Goal: Information Seeking & Learning: Learn about a topic

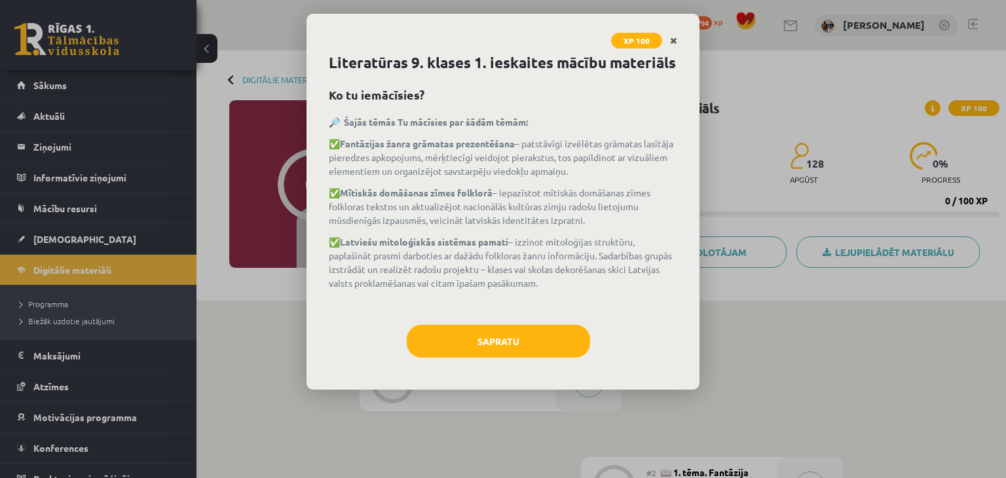
click at [668, 44] on link "Close" at bounding box center [673, 41] width 23 height 26
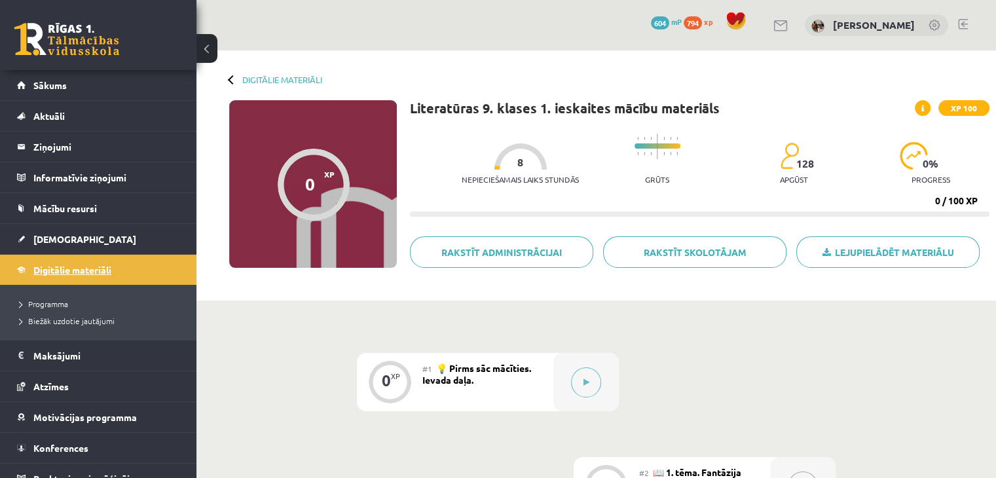
click at [47, 257] on link "Digitālie materiāli" at bounding box center [98, 270] width 163 height 30
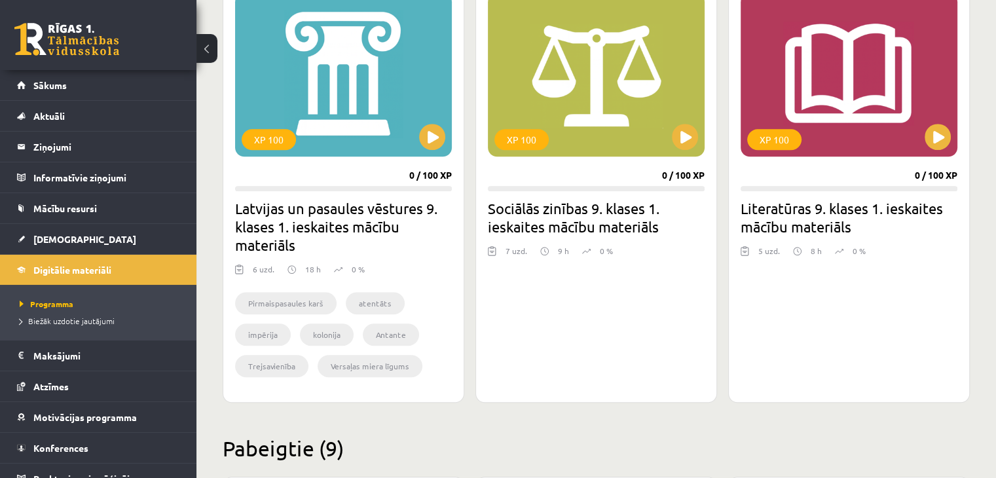
scroll to position [1131, 0]
click at [687, 148] on button at bounding box center [685, 137] width 26 height 26
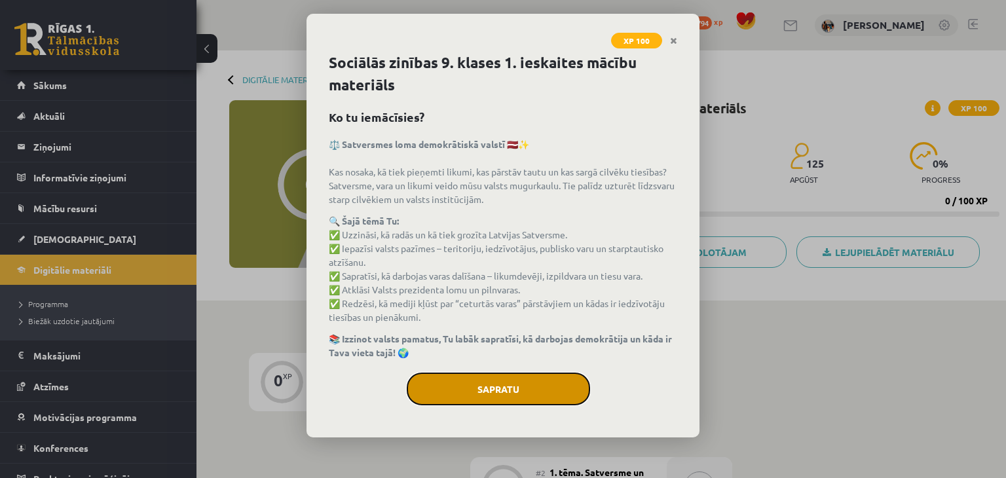
click at [542, 383] on button "Sapratu" at bounding box center [498, 388] width 183 height 33
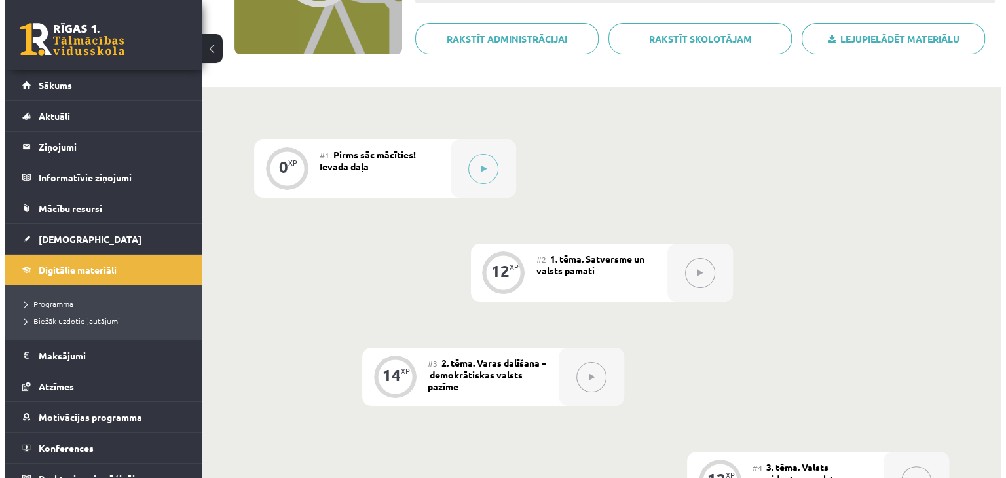
scroll to position [213, 0]
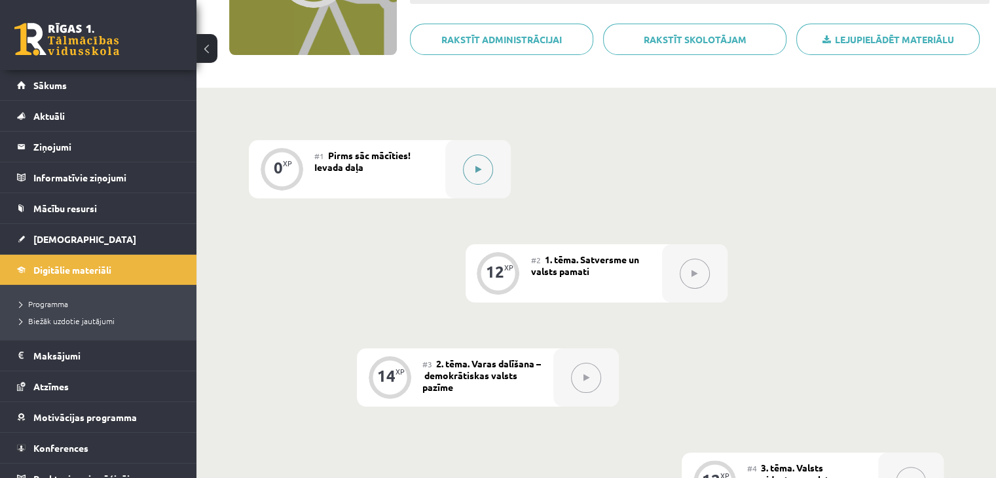
click at [475, 168] on icon at bounding box center [478, 170] width 6 height 8
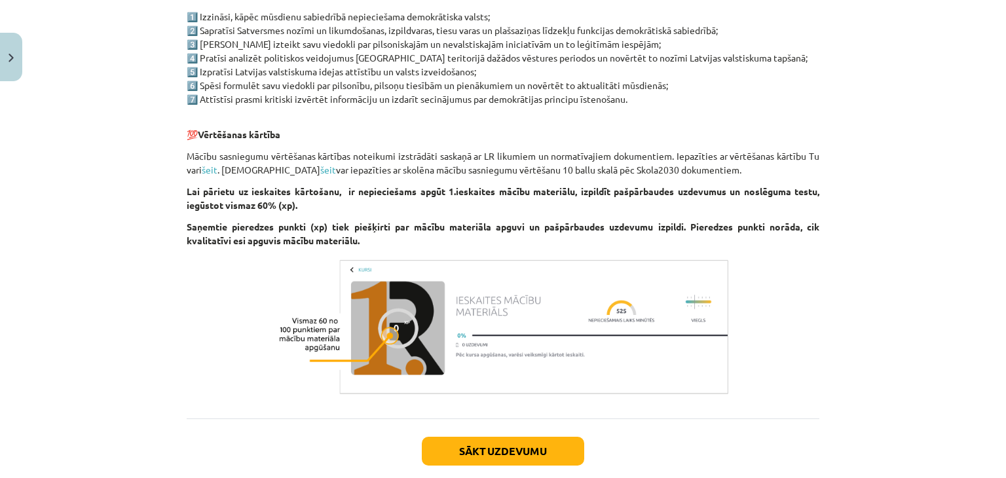
scroll to position [764, 0]
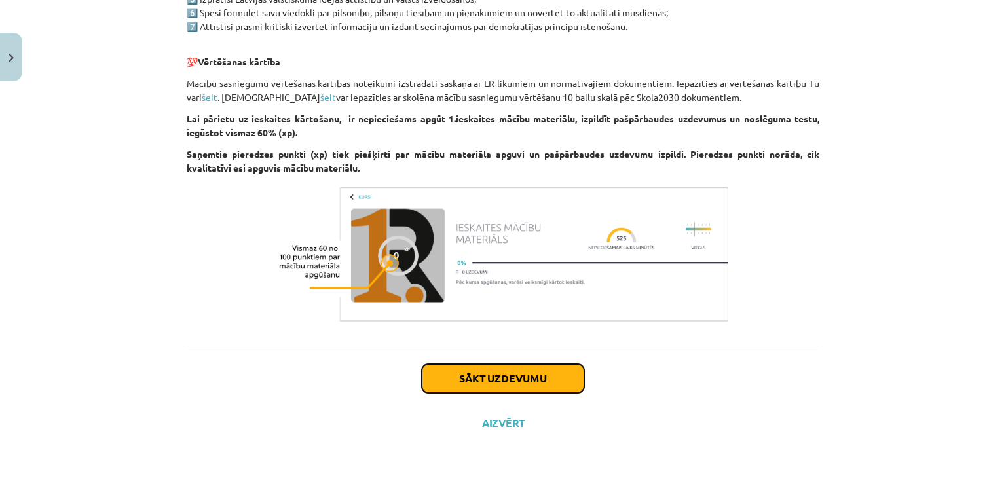
click at [435, 388] on button "Sākt uzdevumu" at bounding box center [503, 378] width 162 height 29
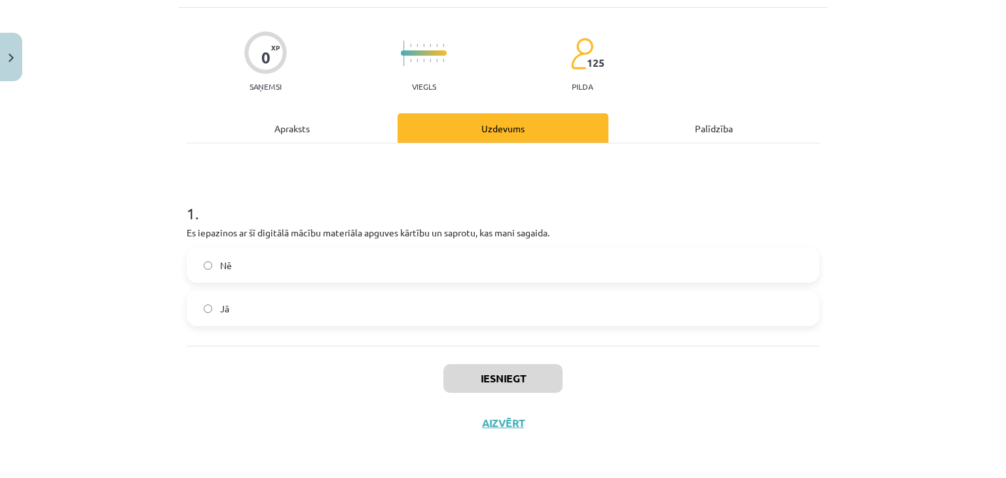
scroll to position [33, 0]
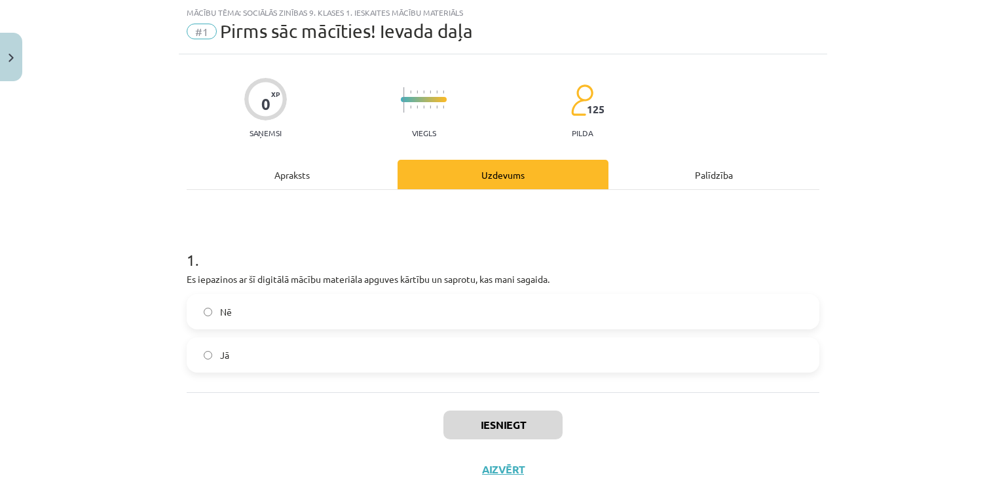
click at [372, 352] on label "Jā" at bounding box center [503, 354] width 630 height 33
click at [495, 424] on button "Iesniegt" at bounding box center [502, 424] width 119 height 29
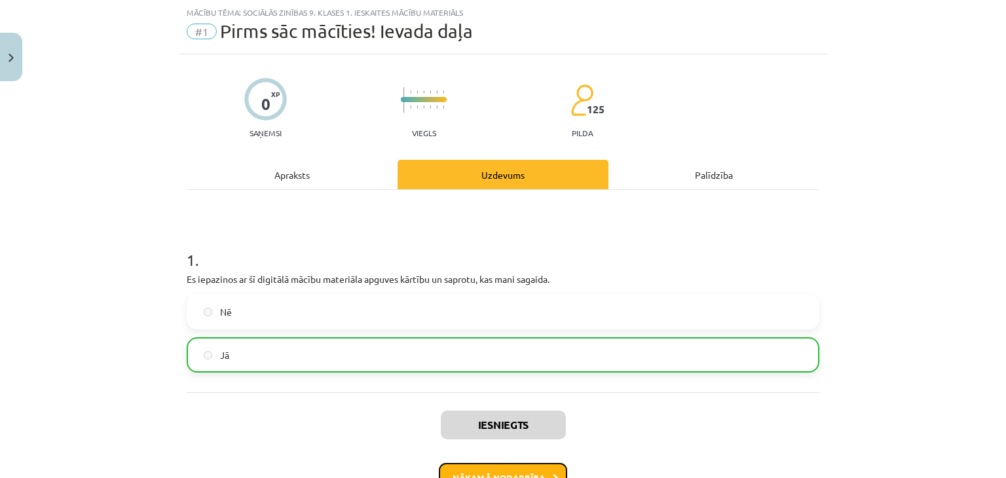
click at [526, 474] on button "Nākamā nodarbība" at bounding box center [503, 478] width 128 height 30
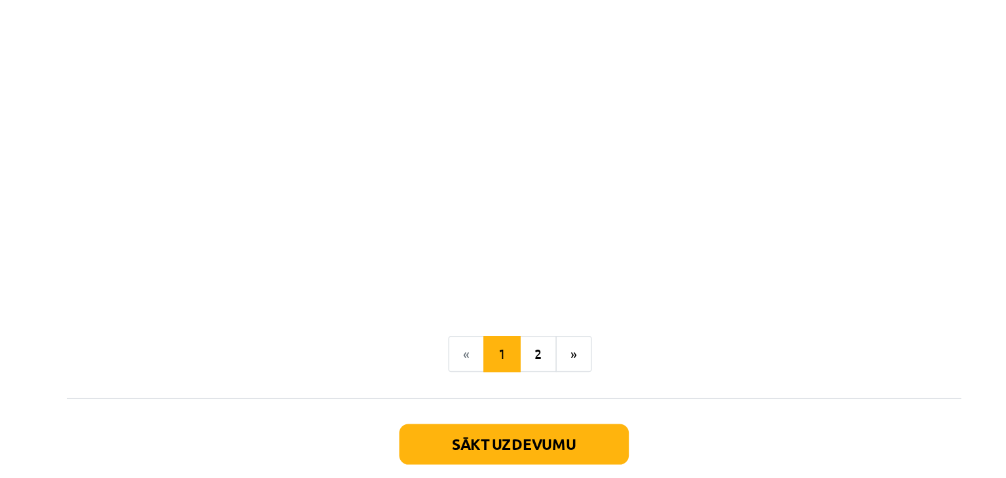
scroll to position [213, 0]
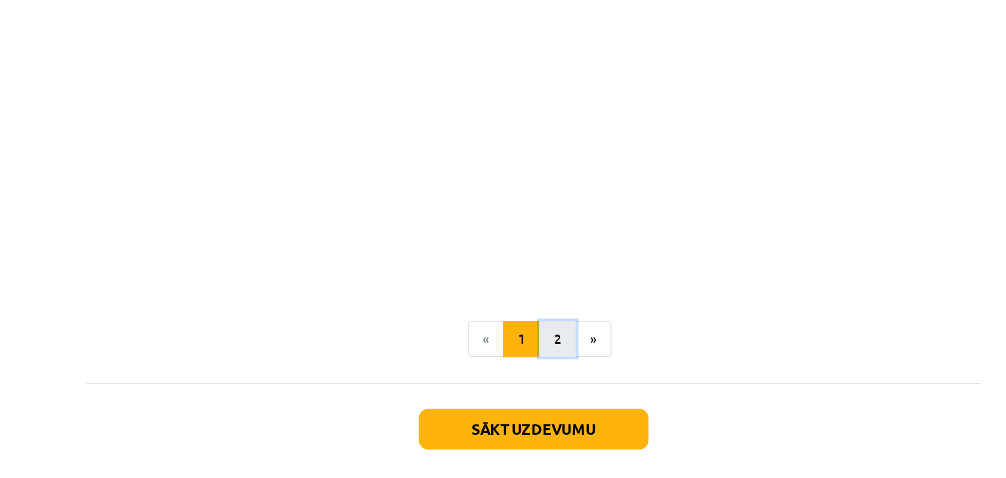
click at [520, 308] on button "2" at bounding box center [520, 317] width 26 height 26
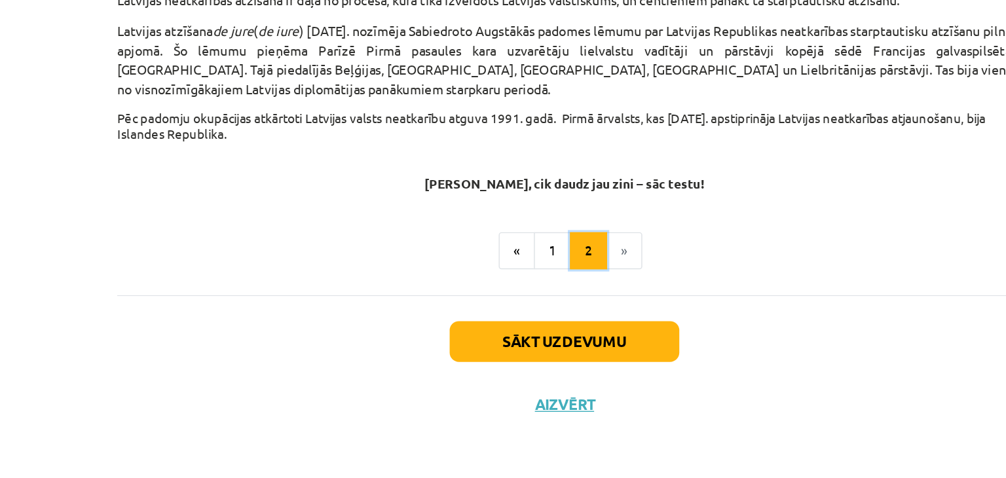
scroll to position [212, 0]
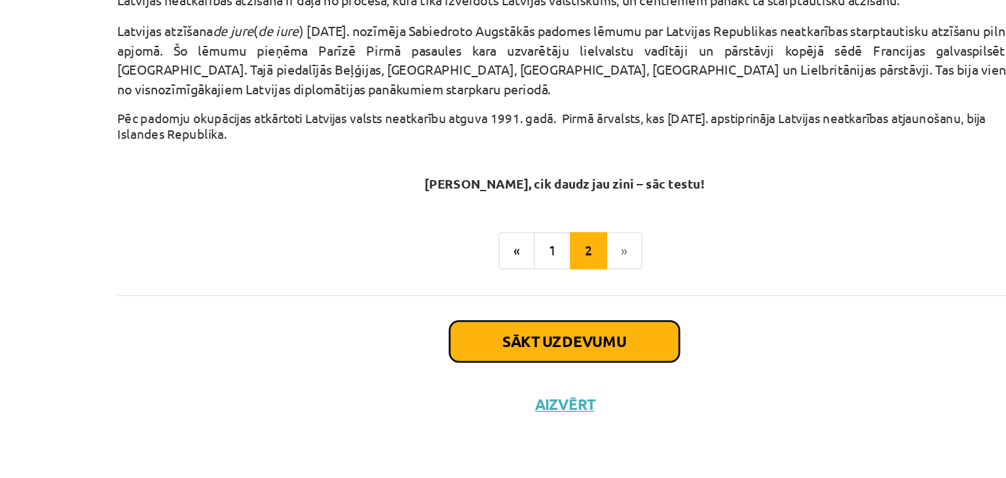
click at [478, 374] on button "Sākt uzdevumu" at bounding box center [503, 381] width 162 height 29
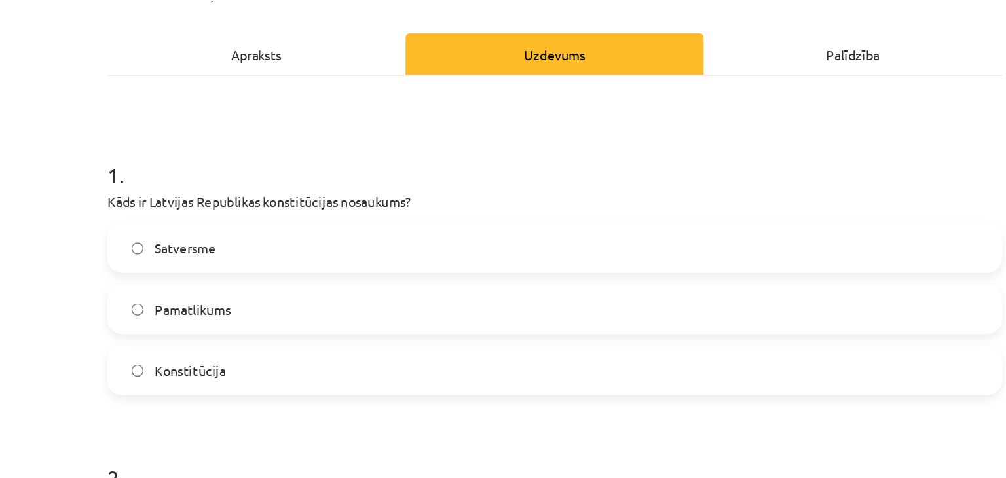
scroll to position [170, 0]
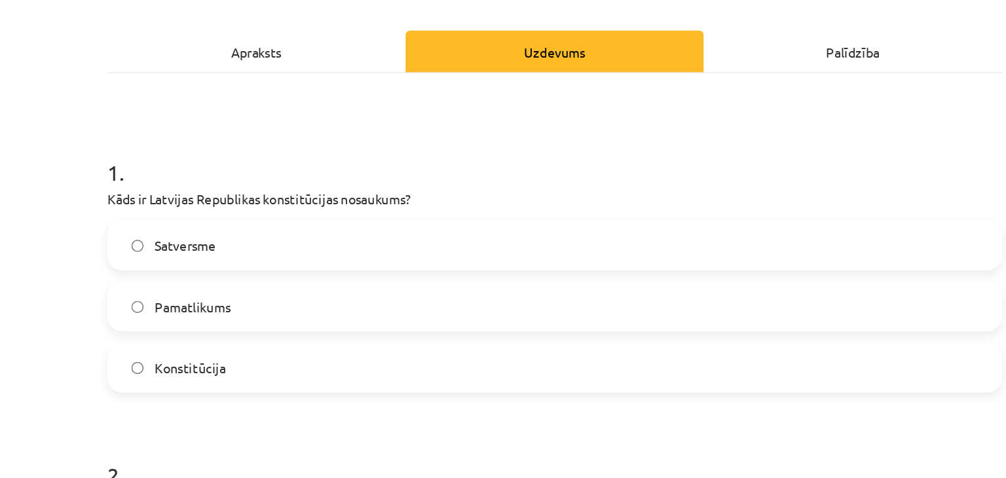
click at [467, 171] on label "Satversme" at bounding box center [503, 174] width 630 height 33
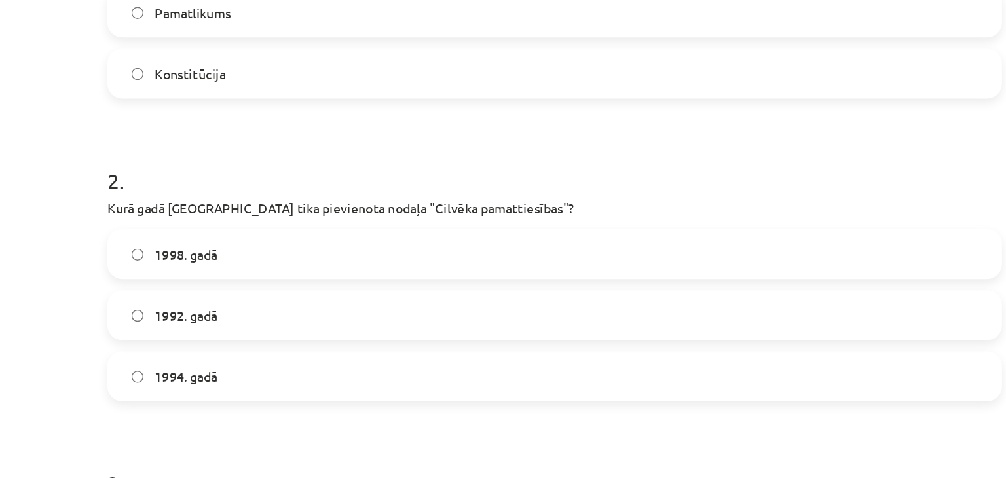
scroll to position [378, 0]
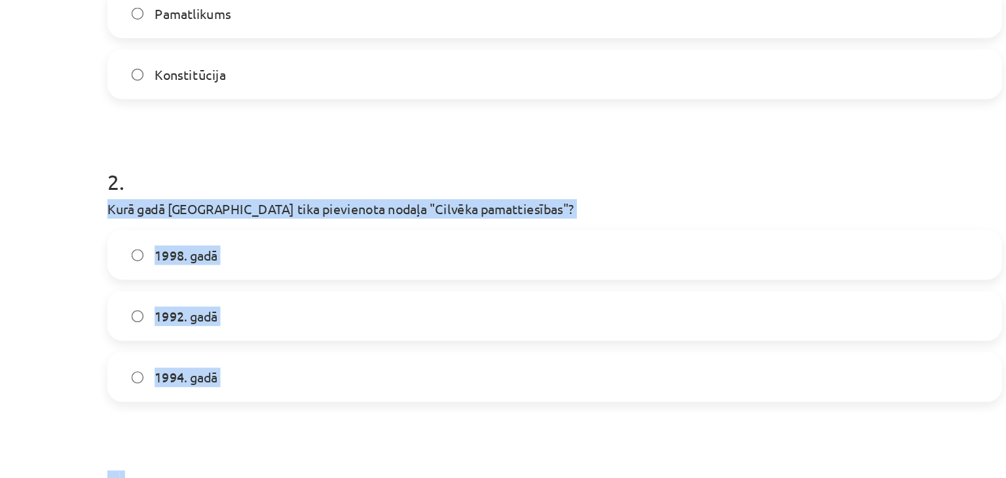
drag, startPoint x: 177, startPoint y: 144, endPoint x: 278, endPoint y: 293, distance: 179.6
click at [278, 293] on div "12 XP Saņemsi Viegls 125 pilda Apraksts Uzdevums Palīdzība 1 . Kāds ir Latvijas…" at bounding box center [503, 484] width 648 height 1551
click at [155, 162] on div "Mācību tēma: Sociālās zinības 9. klases 1. ieskaites mācību materiāls #2 1. tēm…" at bounding box center [503, 239] width 1006 height 478
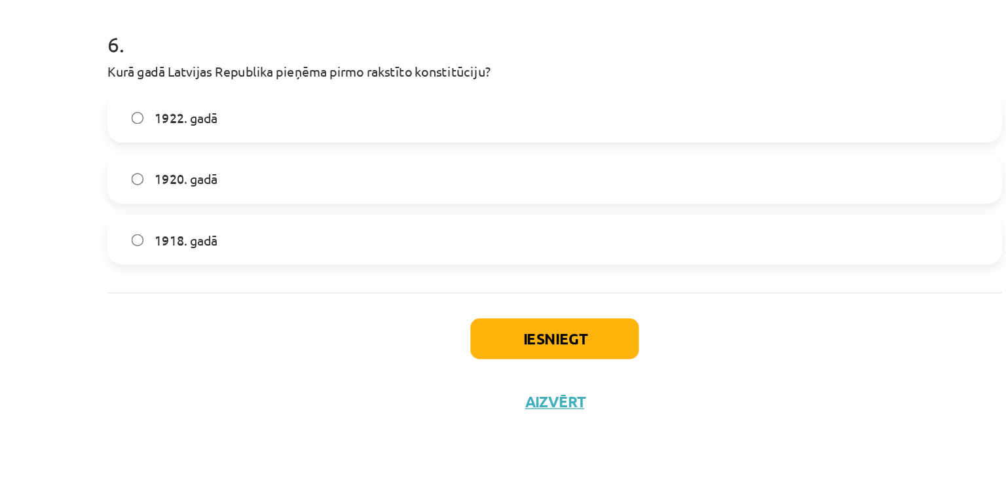
scroll to position [210, 0]
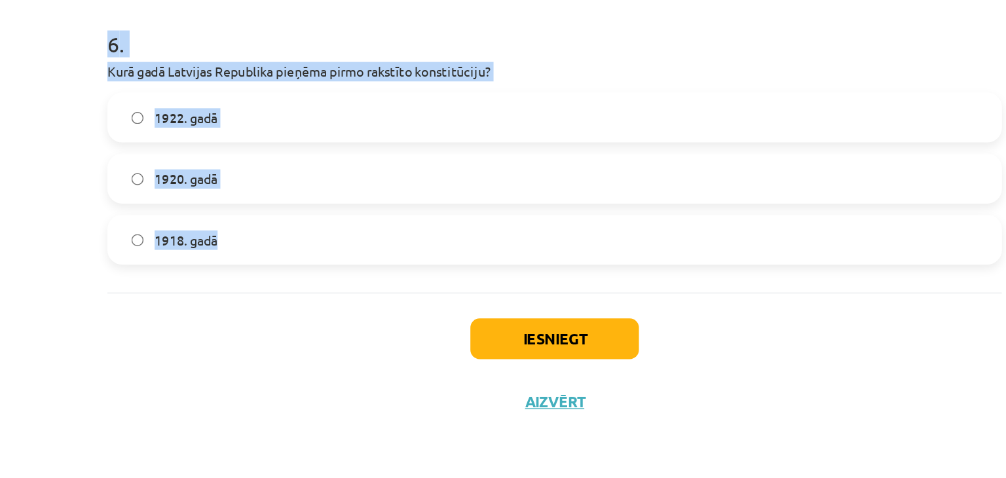
drag, startPoint x: 181, startPoint y: 122, endPoint x: 265, endPoint y: 320, distance: 214.7
copy form "2 . Kurā gadā [GEOGRAPHIC_DATA] tika pievienota nodaļa "Cilvēka pamattiesības"?…"
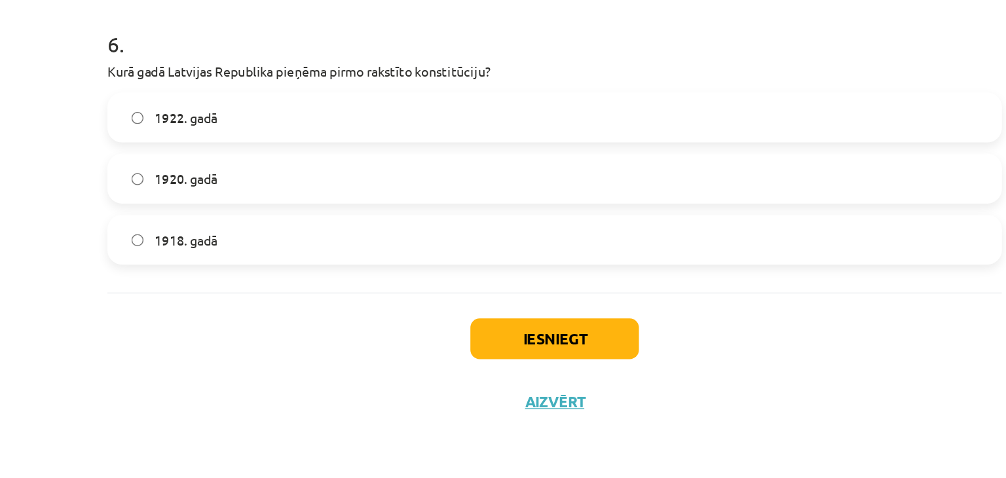
click at [375, 386] on div "Iesniegt Aizvērt" at bounding box center [503, 392] width 632 height 92
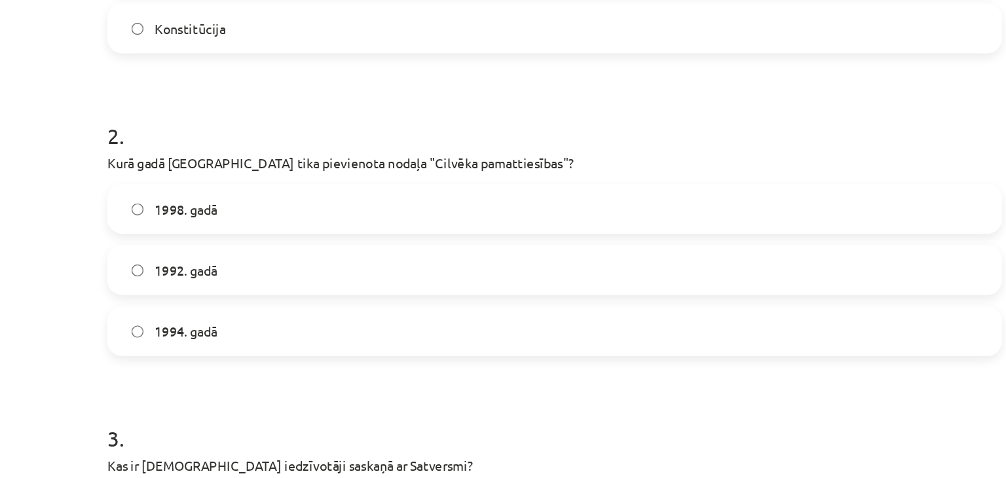
scroll to position [258, 0]
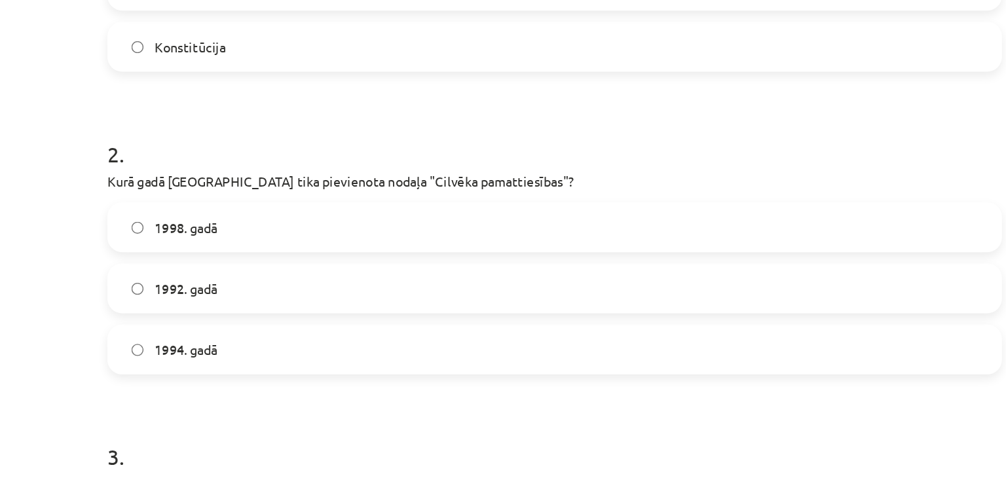
click at [293, 291] on label "1998. gadā" at bounding box center [503, 300] width 630 height 33
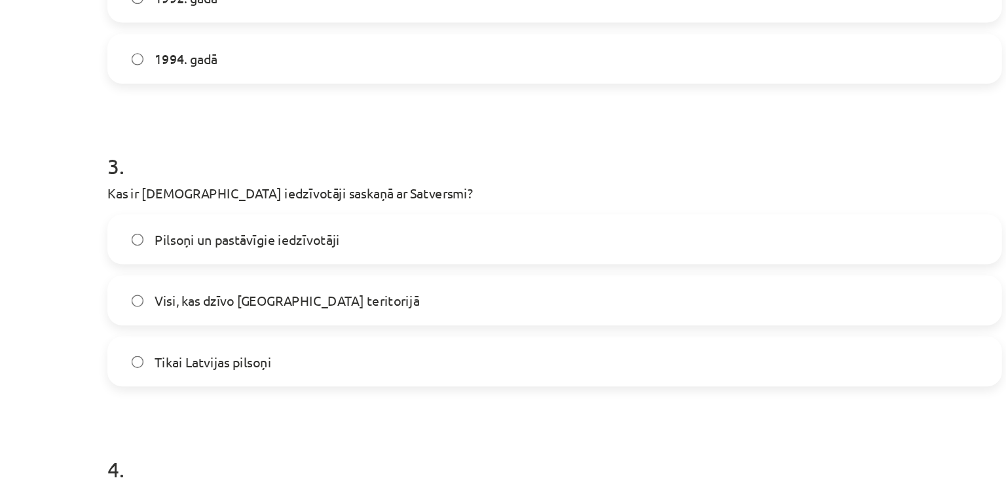
scroll to position [464, 0]
click at [294, 306] on span "Pilsoņi un pastāvīgie iedzīvotāji" at bounding box center [285, 309] width 131 height 14
click at [274, 361] on label "Visi, kas dzīvo [GEOGRAPHIC_DATA] teritorijā" at bounding box center [503, 351] width 630 height 33
click at [313, 394] on label "Tikai Latvijas pilsoņi" at bounding box center [503, 394] width 630 height 33
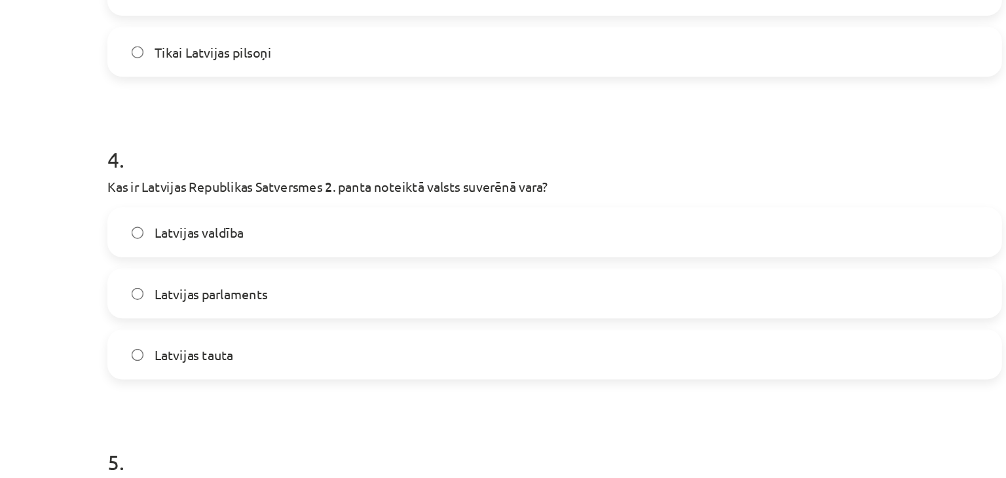
scroll to position [682, 0]
click at [263, 404] on label "Latvijas tauta" at bounding box center [503, 390] width 630 height 33
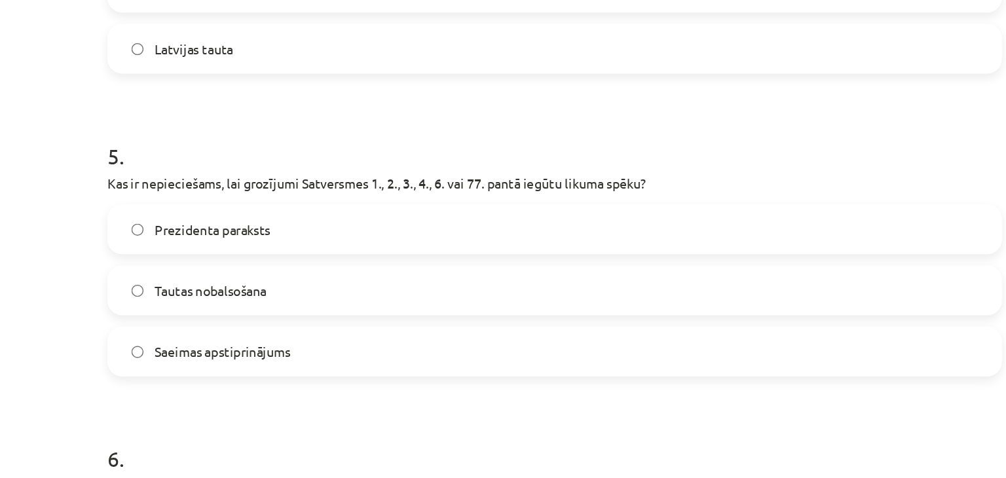
scroll to position [899, 0]
click at [272, 349] on span "Tautas nobalsošana" at bounding box center [259, 345] width 79 height 14
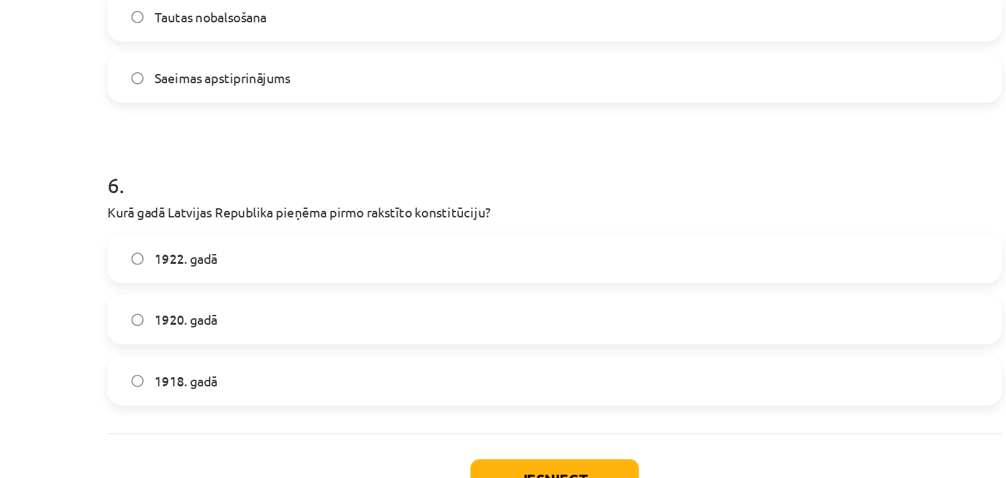
scroll to position [1094, 0]
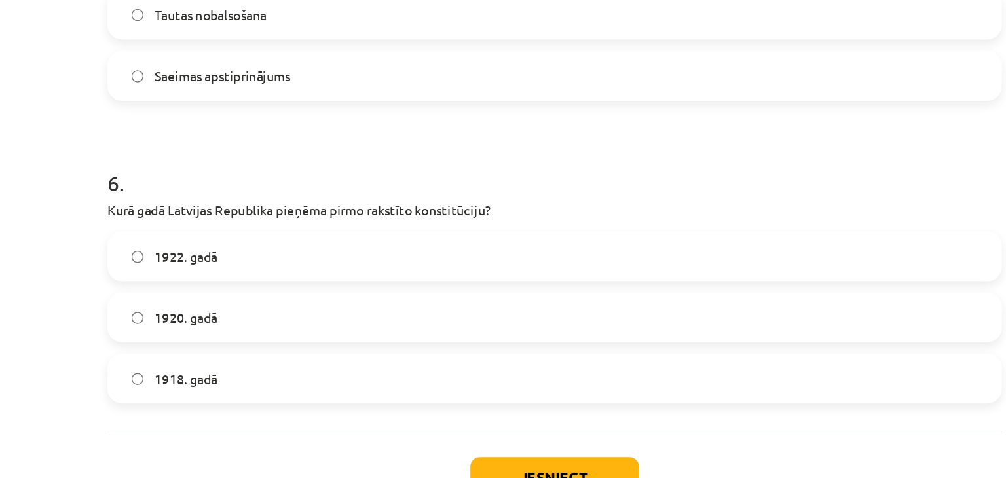
click at [230, 323] on span "1922. gadā" at bounding box center [242, 321] width 45 height 14
click at [484, 468] on button "Iesniegt" at bounding box center [502, 477] width 119 height 29
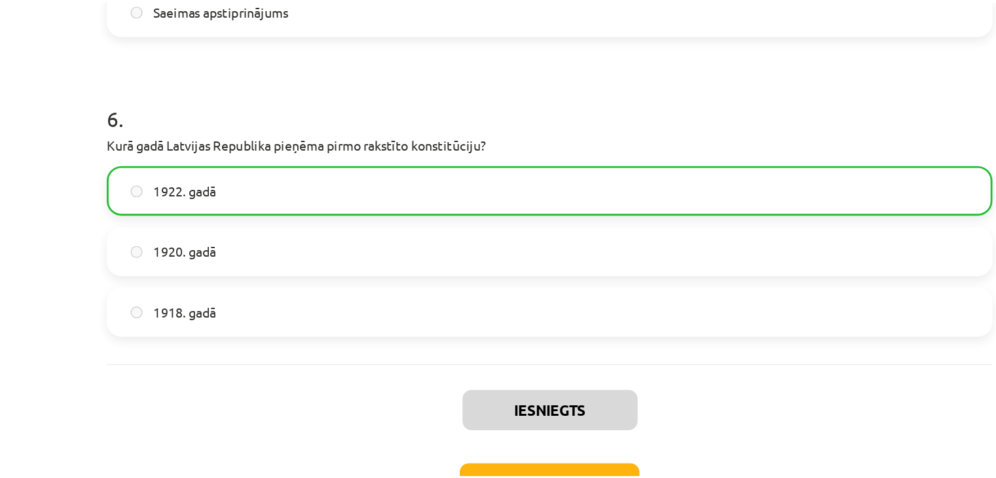
scroll to position [1233, 0]
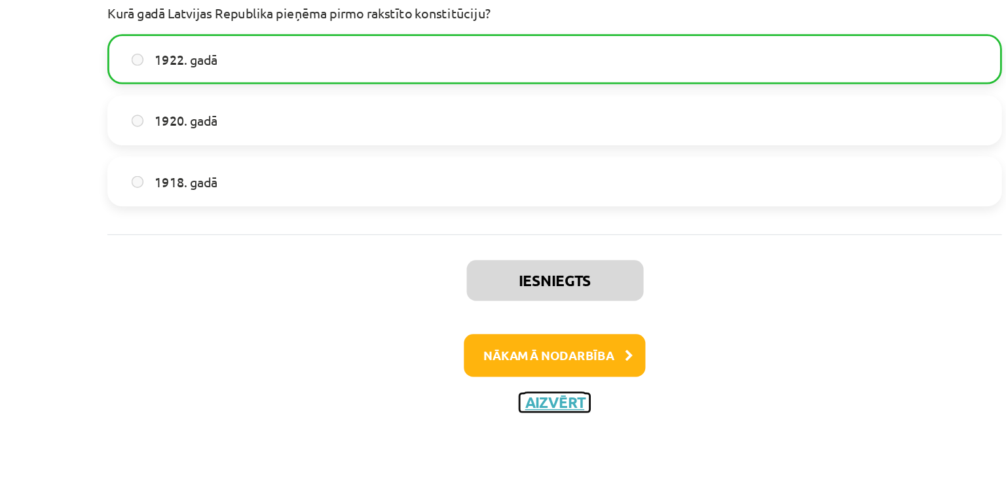
click at [501, 421] on button "Aizvērt" at bounding box center [503, 424] width 50 height 13
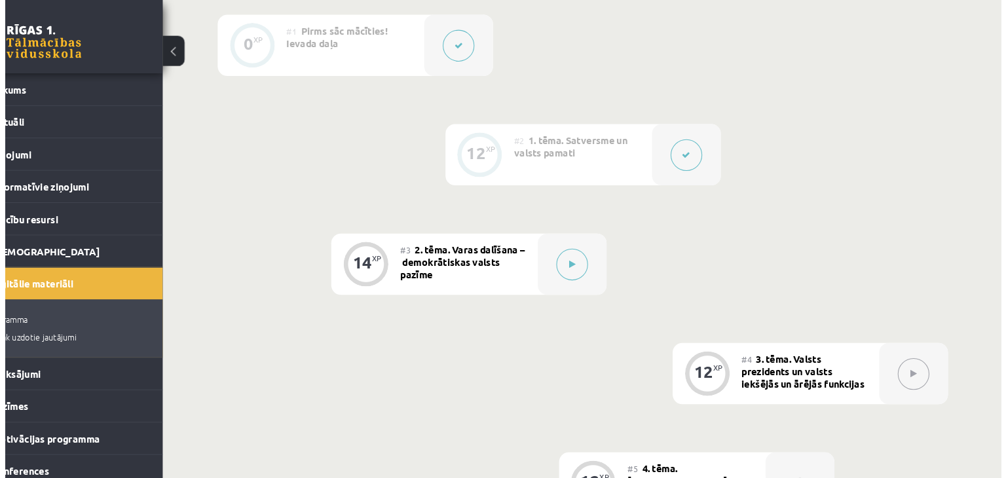
scroll to position [338, 0]
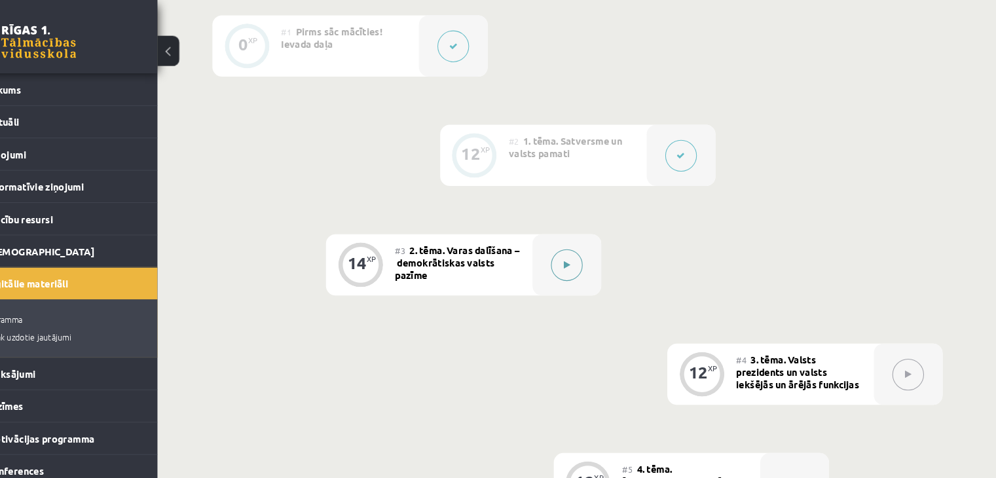
click at [587, 256] on icon at bounding box center [586, 252] width 6 height 8
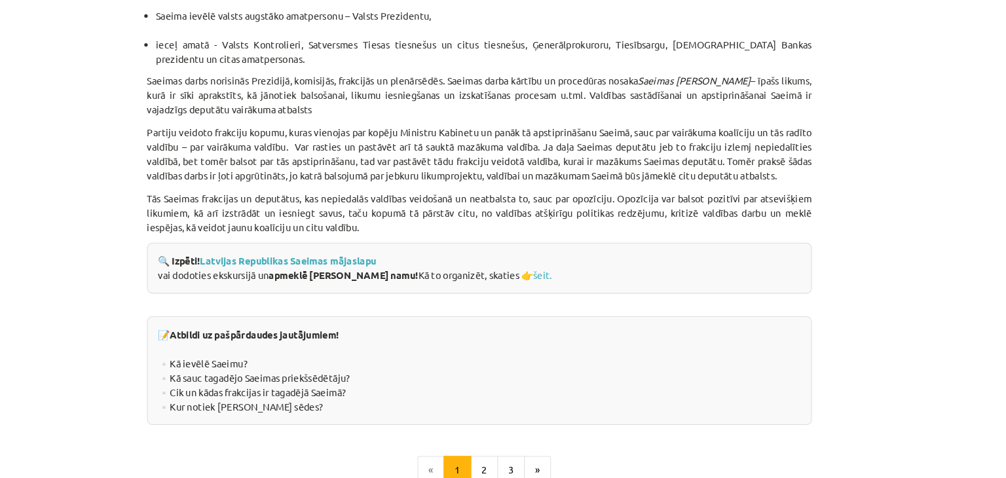
scroll to position [1827, 0]
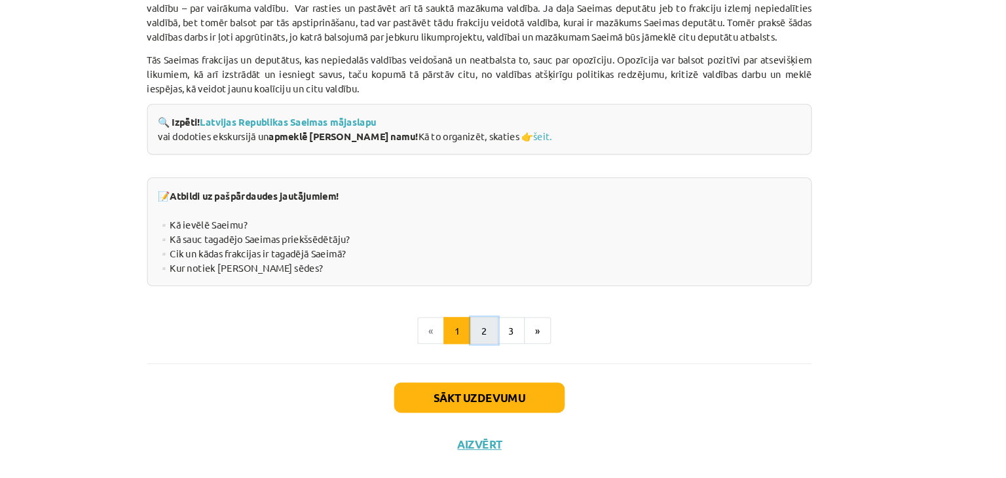
click at [504, 309] on button "2" at bounding box center [507, 315] width 26 height 26
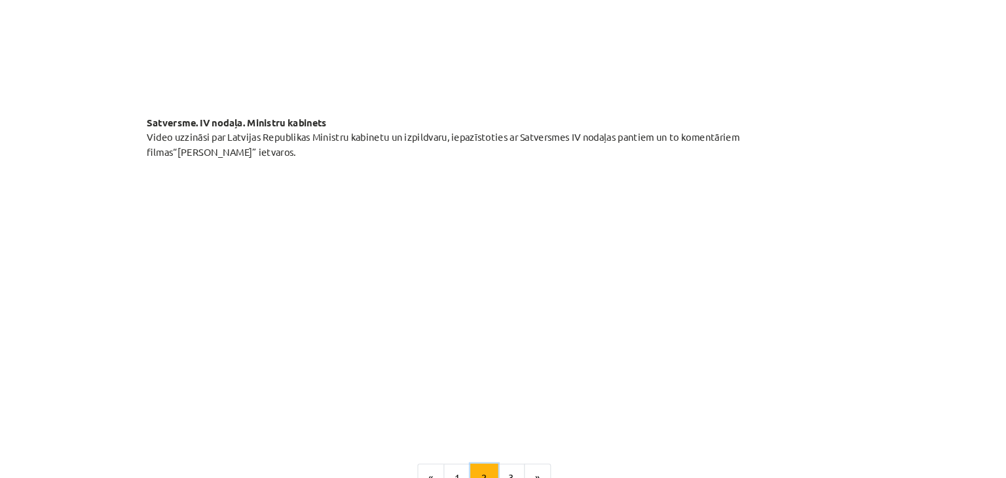
scroll to position [916, 0]
